Goal: Information Seeking & Learning: Learn about a topic

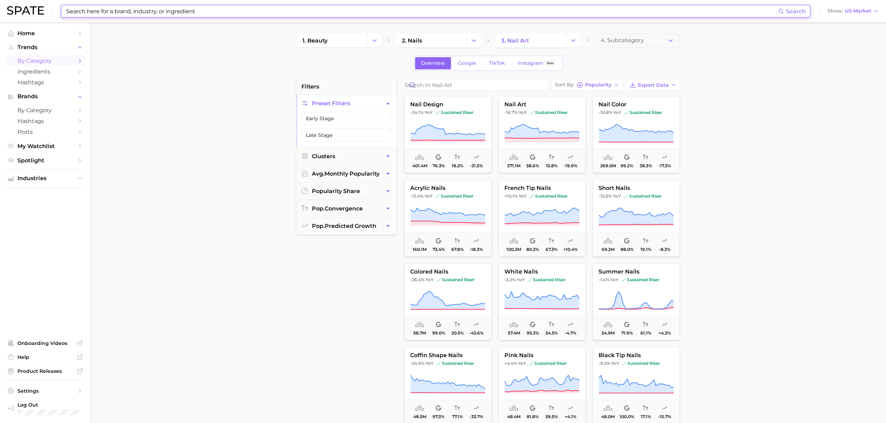
click at [195, 10] on input at bounding box center [422, 11] width 712 height 12
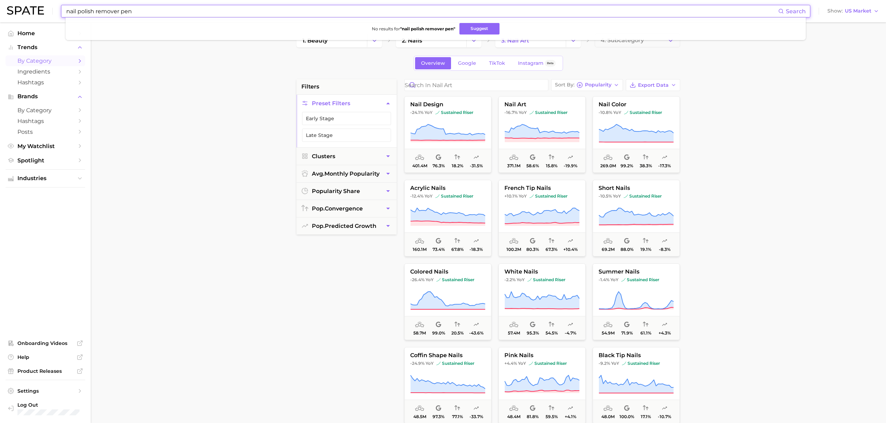
drag, startPoint x: 121, startPoint y: 12, endPoint x: 197, endPoint y: 20, distance: 76.8
click at [197, 17] on div "nail polish remover pen Search No results for " nail polish remover pen " Sugge…" at bounding box center [435, 11] width 749 height 13
type input "nail polish remover"
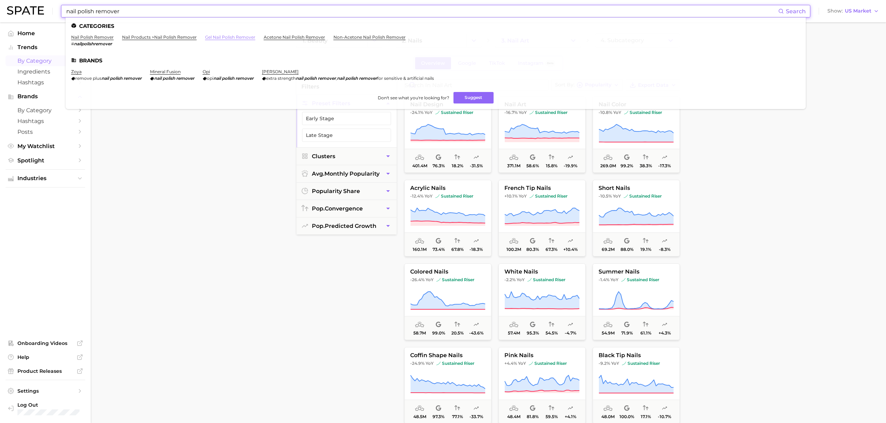
click at [211, 39] on link "gel nail polish remover" at bounding box center [230, 37] width 50 height 5
